Goal: Task Accomplishment & Management: Complete application form

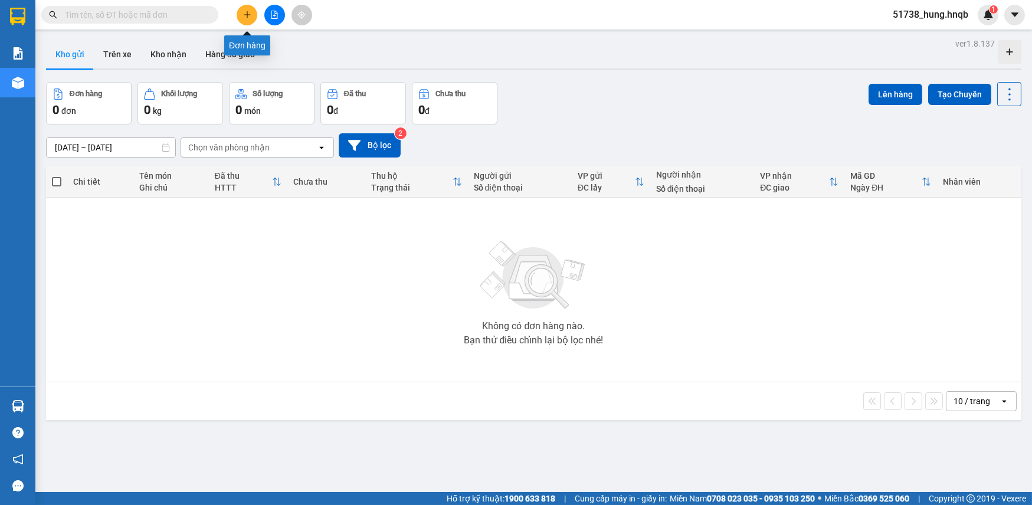
click at [251, 18] on icon "plus" at bounding box center [247, 15] width 8 height 8
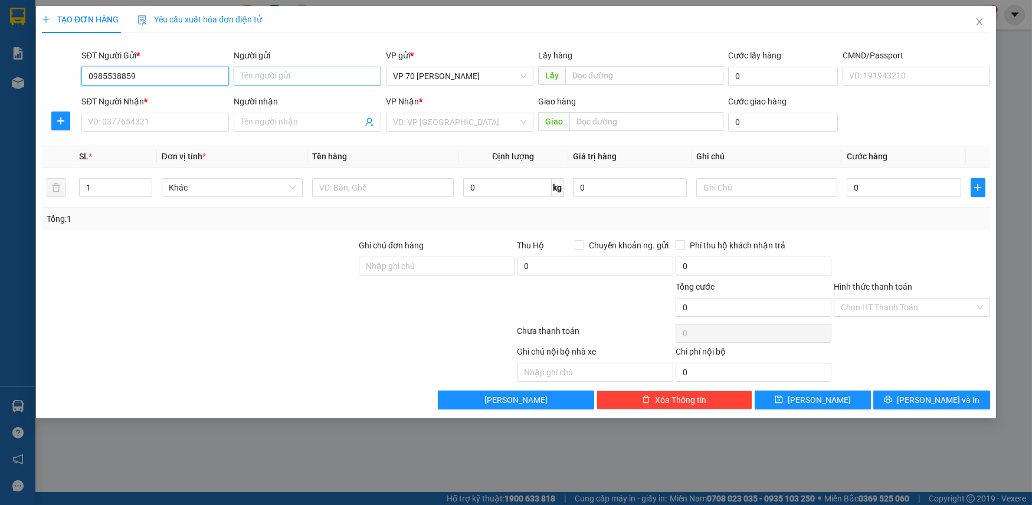
type input "0985538859"
click at [274, 76] on input "Người gửi" at bounding box center [308, 76] width 148 height 19
type input "v"
type input "chị hậu"
click at [118, 127] on input "SĐT Người Nhận *" at bounding box center [155, 122] width 148 height 19
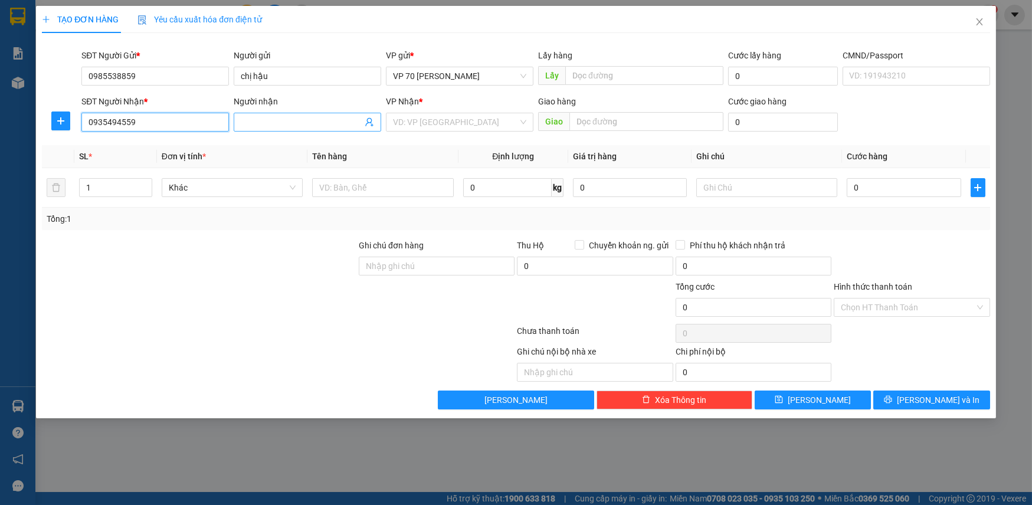
type input "0935494559"
click at [289, 124] on input "Người nhận" at bounding box center [302, 122] width 122 height 13
click at [460, 120] on input "search" at bounding box center [455, 122] width 125 height 18
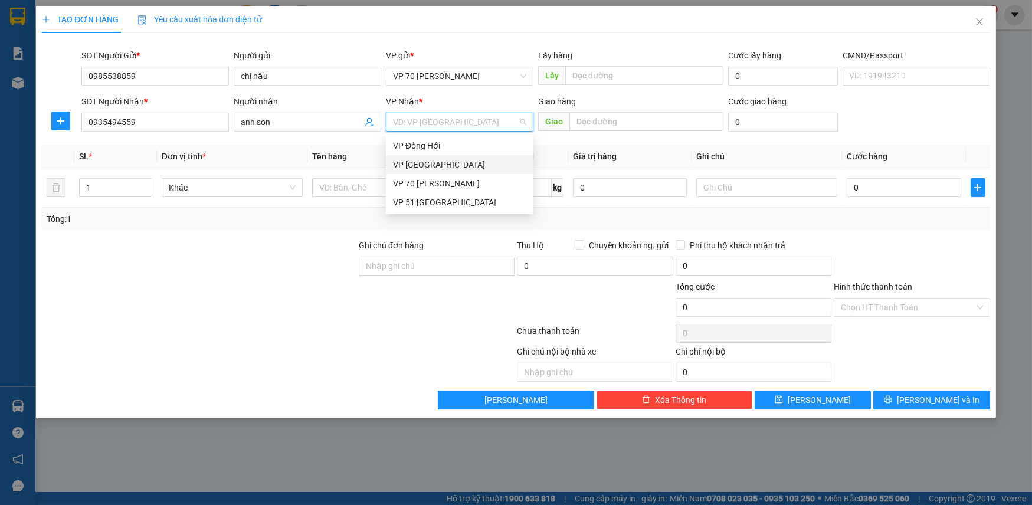
click at [385, 162] on th "Tên hàng" at bounding box center [383, 156] width 151 height 23
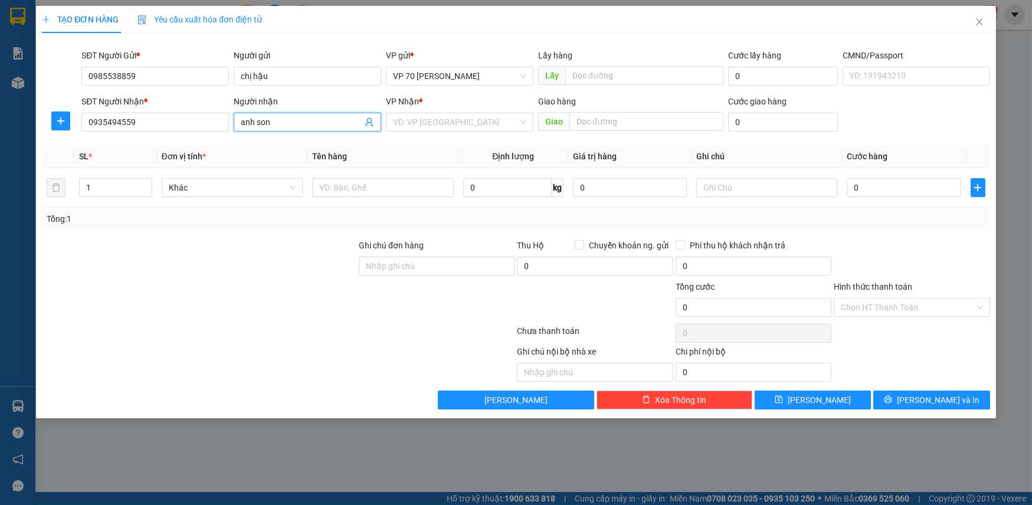
click at [277, 121] on input "anh son" at bounding box center [302, 122] width 122 height 13
type input "anh sơn"
click at [598, 117] on input "text" at bounding box center [647, 121] width 154 height 19
click at [441, 123] on input "search" at bounding box center [455, 122] width 125 height 18
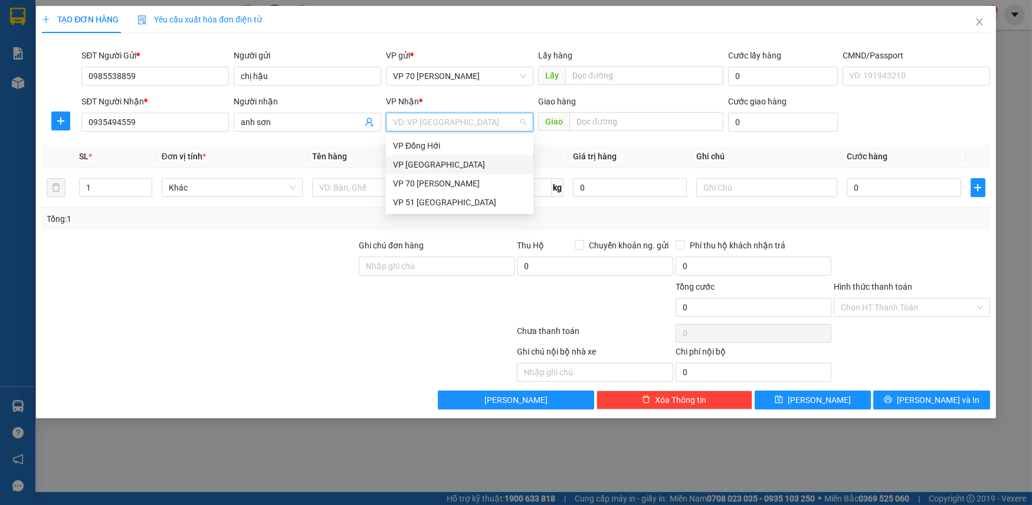
click at [427, 162] on div "VP [GEOGRAPHIC_DATA]" at bounding box center [459, 164] width 133 height 13
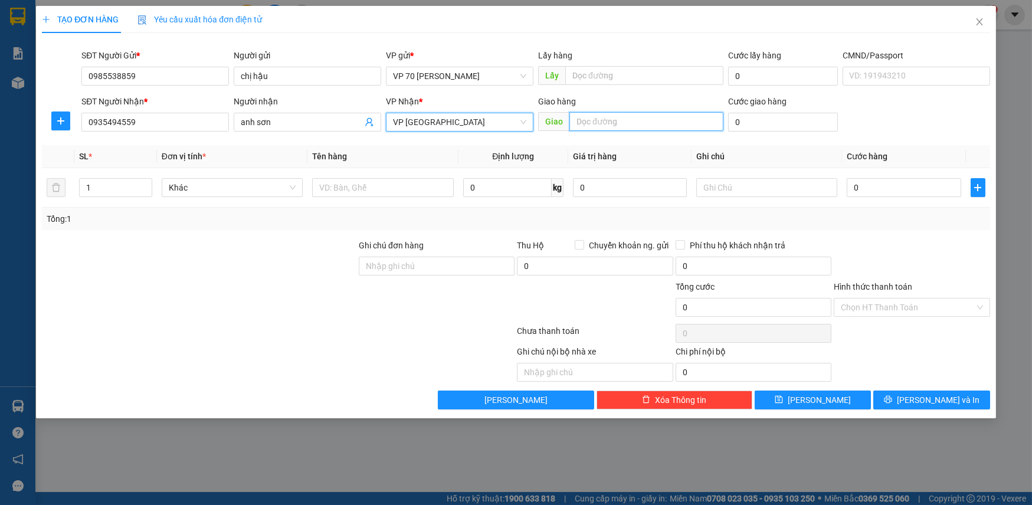
click at [579, 120] on input "text" at bounding box center [647, 121] width 154 height 19
type input "quảng tân"
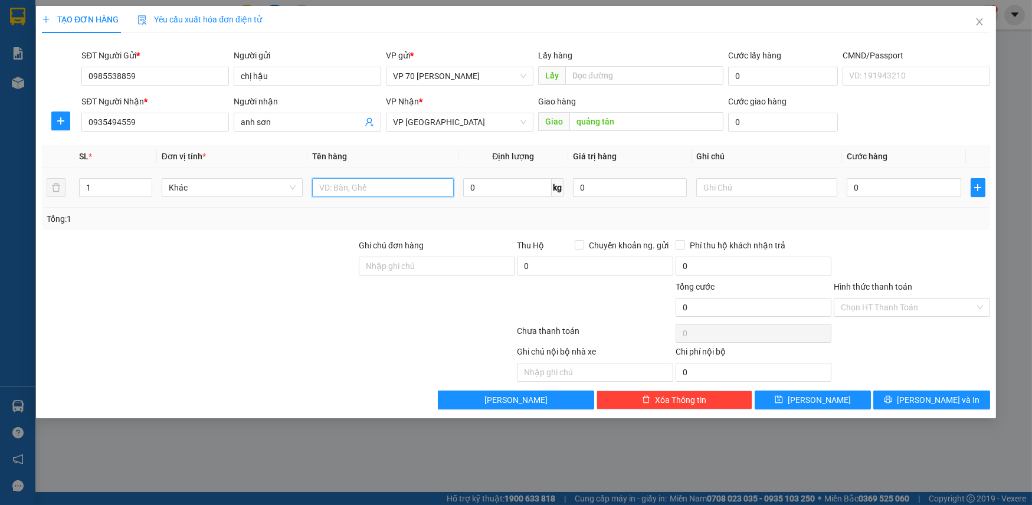
click at [406, 186] on input "text" at bounding box center [383, 187] width 142 height 19
type input "thuốc"
click at [888, 189] on input "0" at bounding box center [904, 187] width 114 height 19
type input "5"
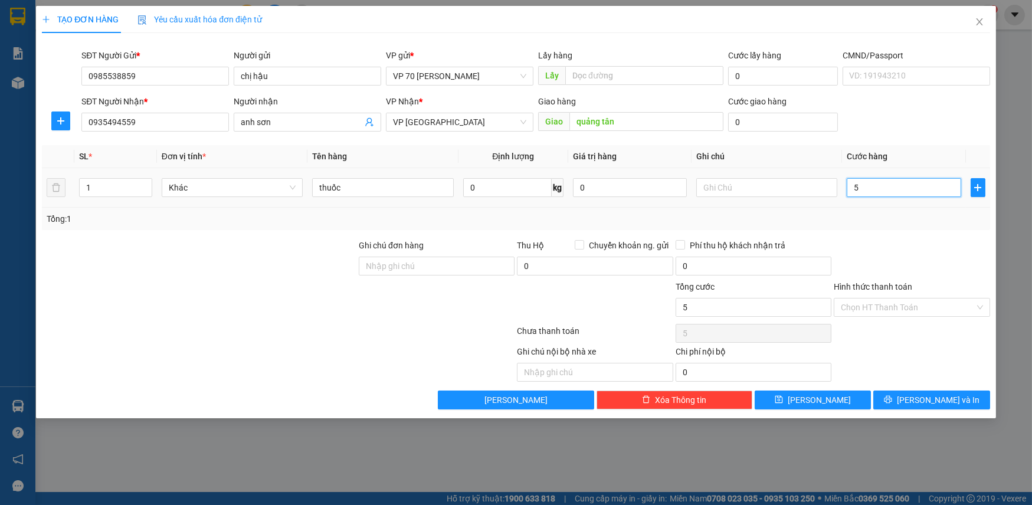
type input "5"
type input "50"
type input "500"
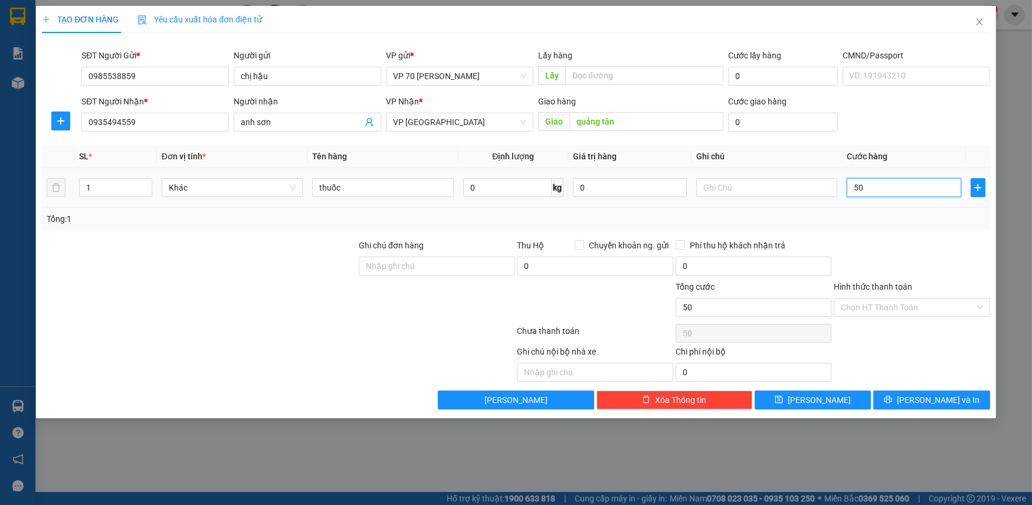
type input "500"
type input "5.000"
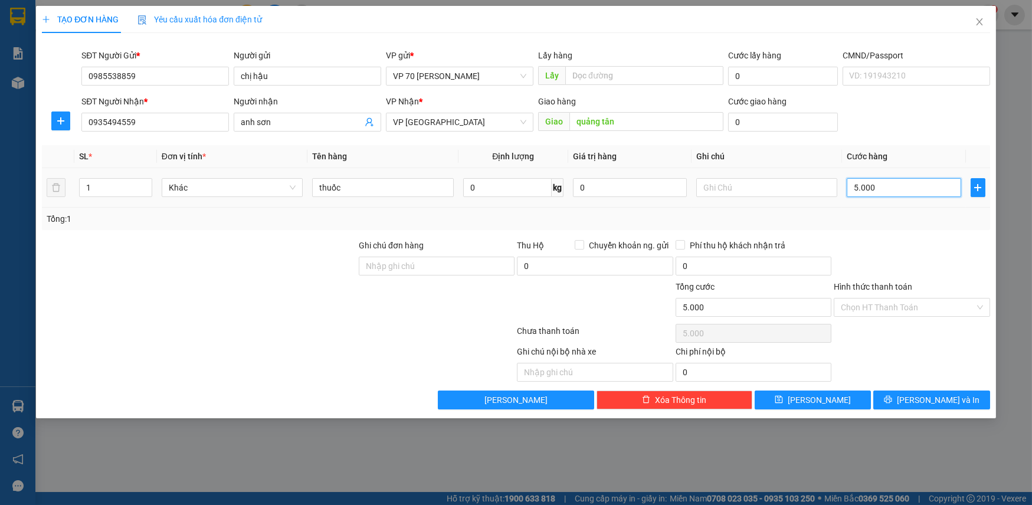
type input "50.000"
click at [928, 306] on input "Hình thức thanh toán" at bounding box center [907, 308] width 133 height 18
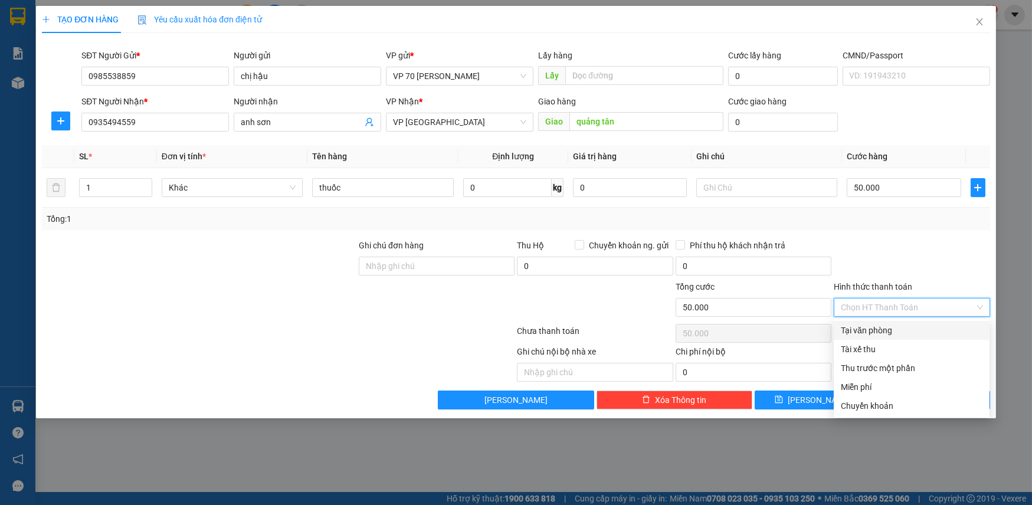
click at [875, 331] on div "Tại văn phòng" at bounding box center [912, 330] width 142 height 13
type input "0"
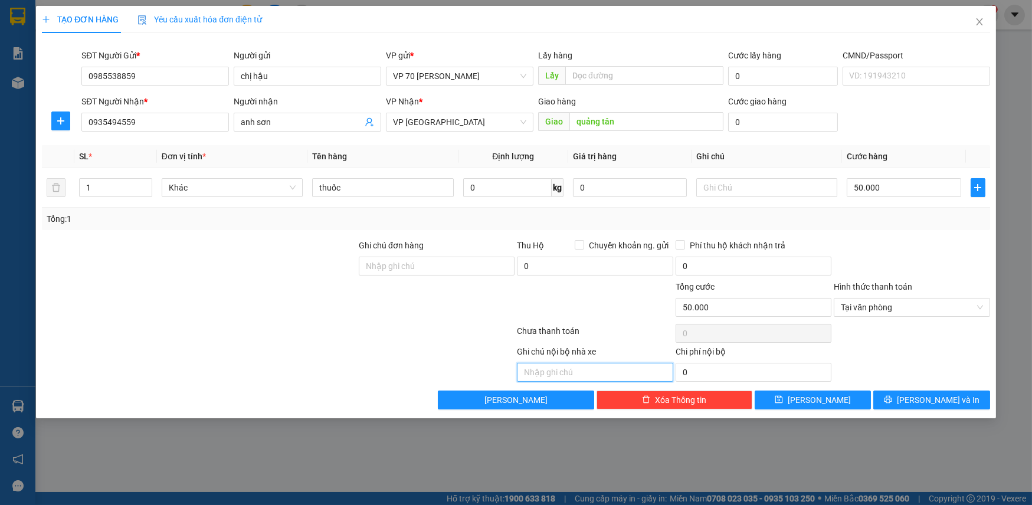
click at [585, 368] on input "text" at bounding box center [595, 372] width 156 height 19
type input "d"
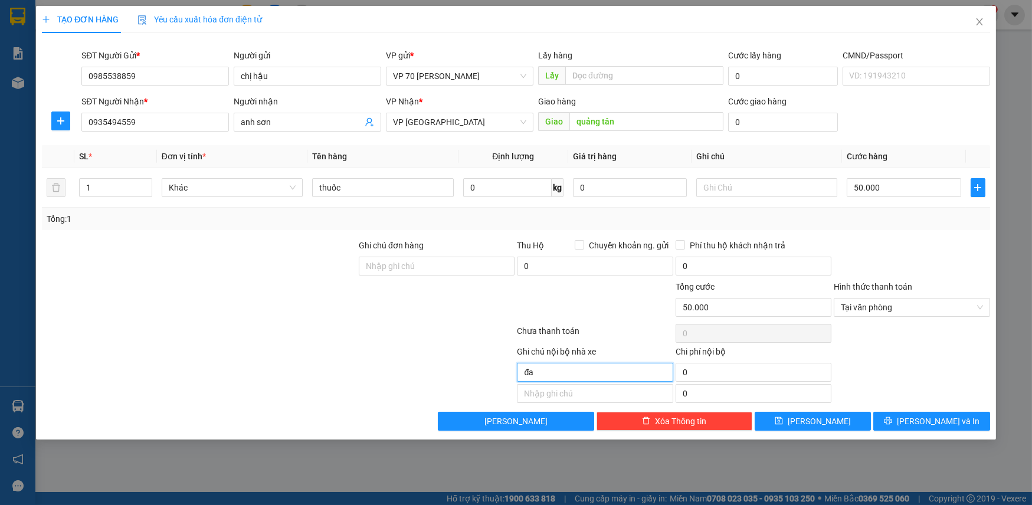
type input "đ"
type input "n"
type input "d"
type input "đ"
type input "nhận tm"
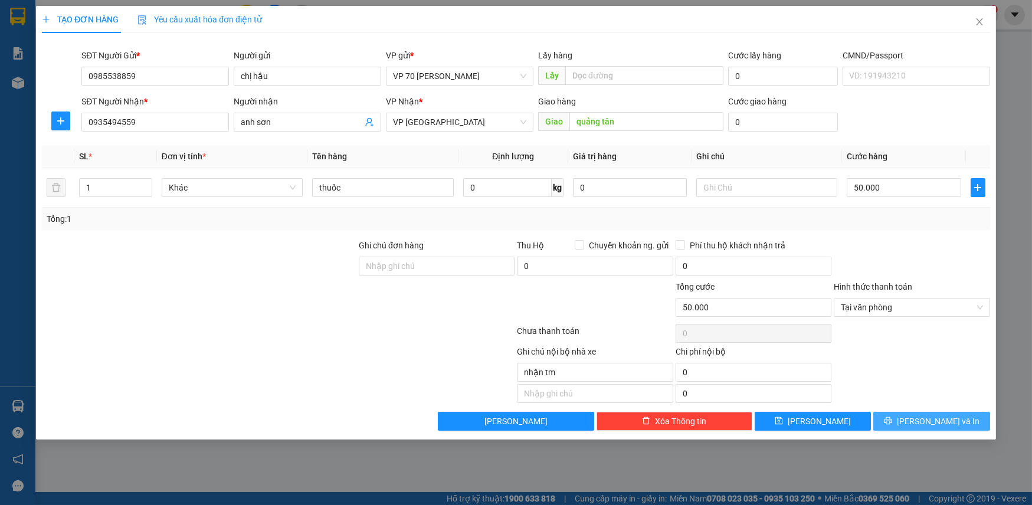
click at [943, 424] on span "[PERSON_NAME] và In" at bounding box center [938, 421] width 83 height 13
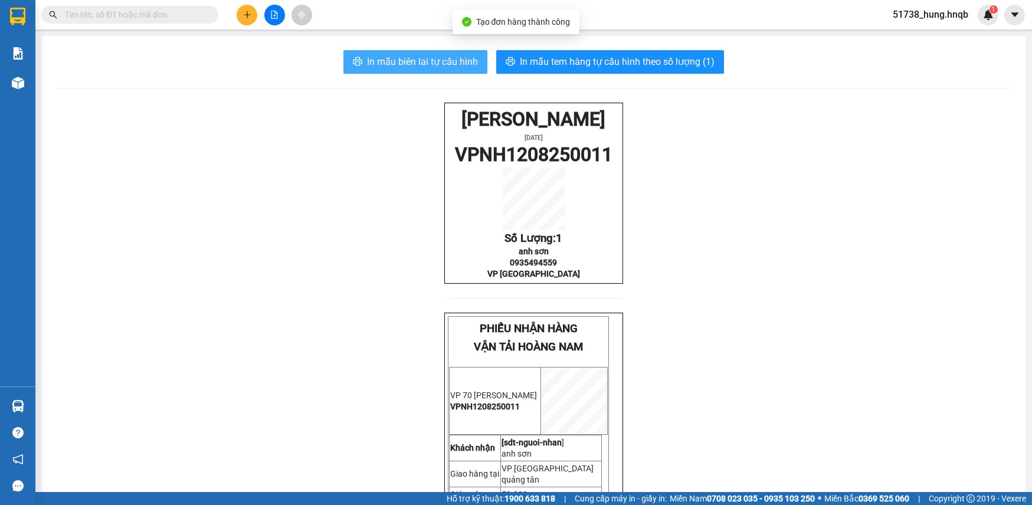
click at [421, 69] on span "In mẫu biên lai tự cấu hình" at bounding box center [422, 61] width 111 height 15
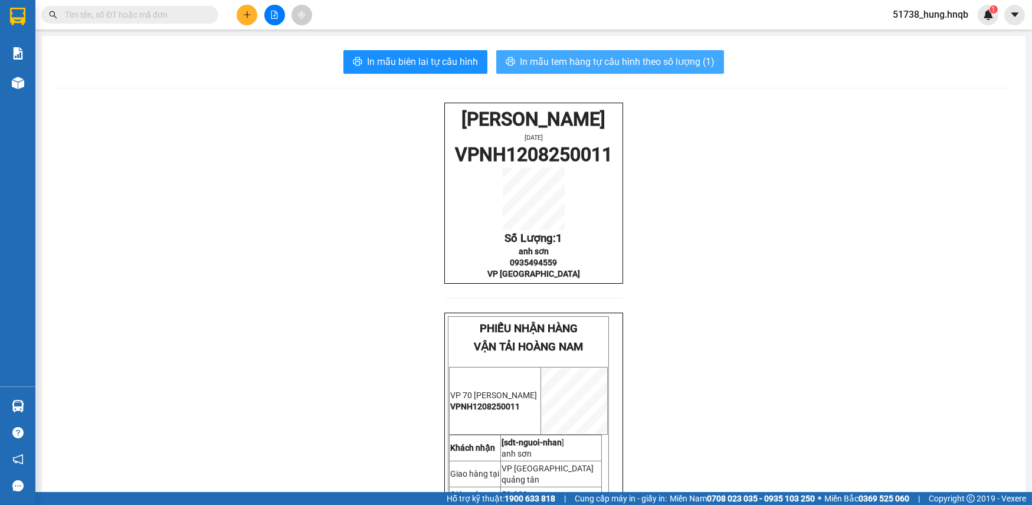
click at [685, 66] on span "In mẫu tem hàng tự cấu hình theo số lượng (1)" at bounding box center [617, 61] width 195 height 15
